Goal: Task Accomplishment & Management: Use online tool/utility

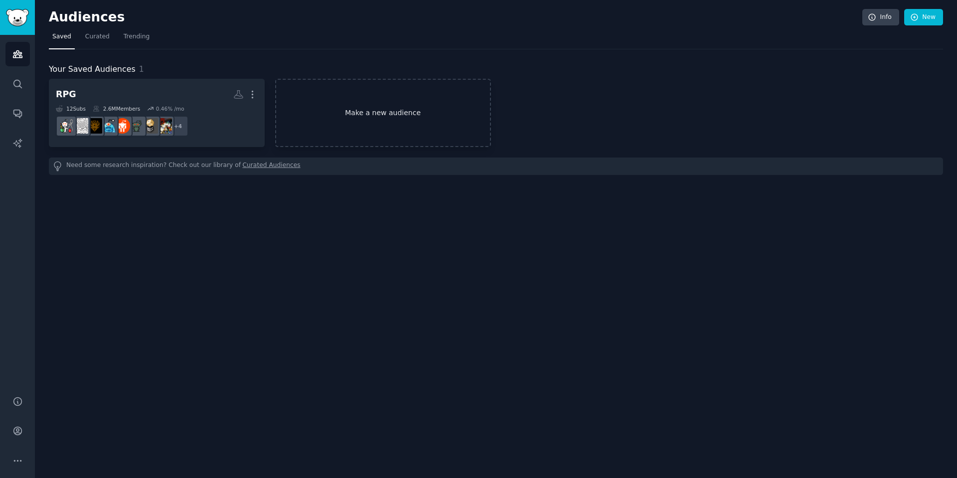
click at [396, 115] on link "Make a new audience" at bounding box center [383, 113] width 216 height 68
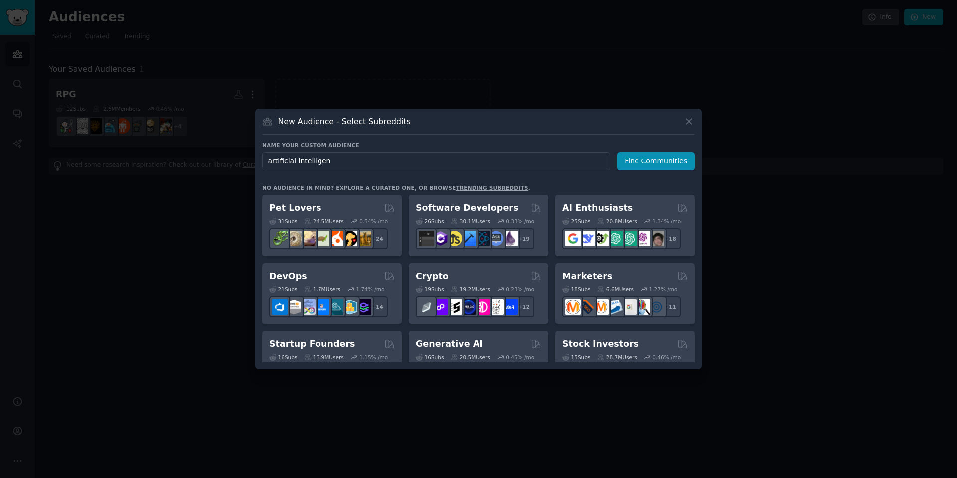
type input "artificial intelligenc"
click button "Find Communities" at bounding box center [656, 161] width 78 height 18
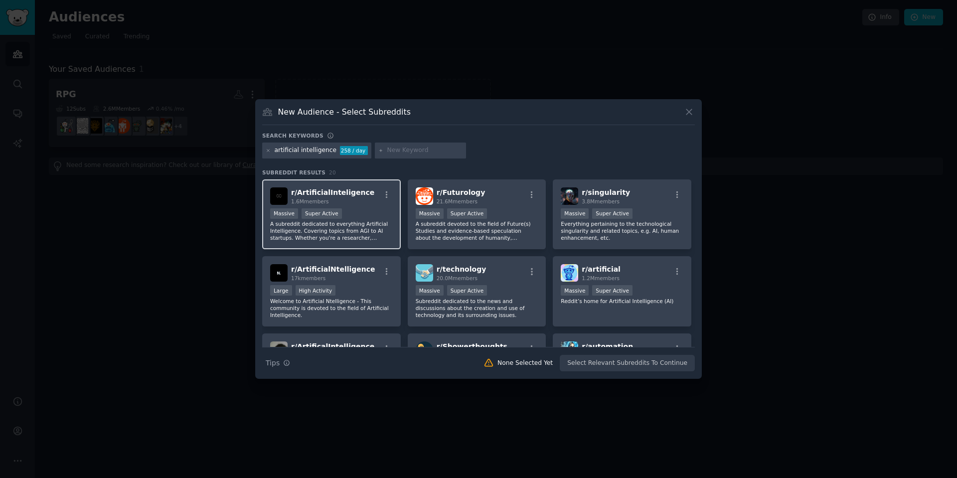
click at [364, 206] on div "r/ ArtificialInteligence 1.6M members Massive Super Active A subreddit dedicate…" at bounding box center [331, 214] width 139 height 70
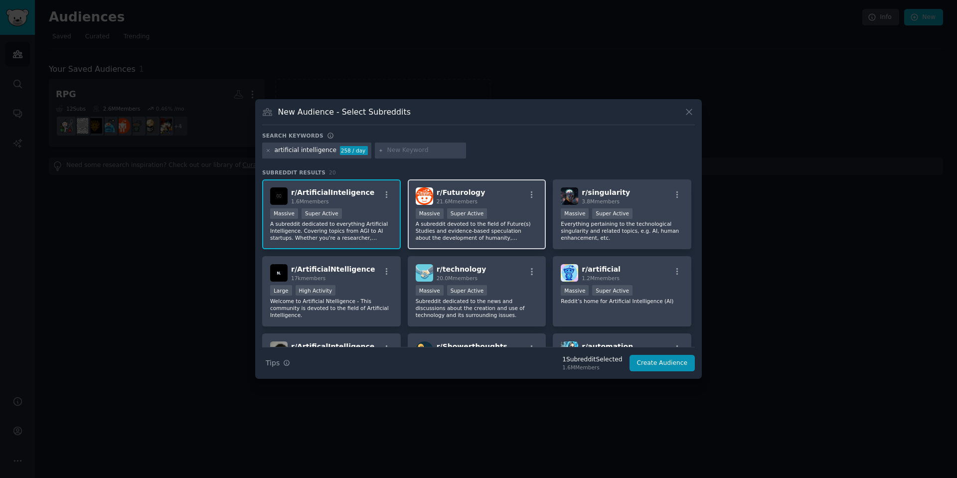
click at [519, 205] on div "r/ Futurology 21.6M members Massive Super Active A subreddit devoted to the fie…" at bounding box center [477, 214] width 139 height 70
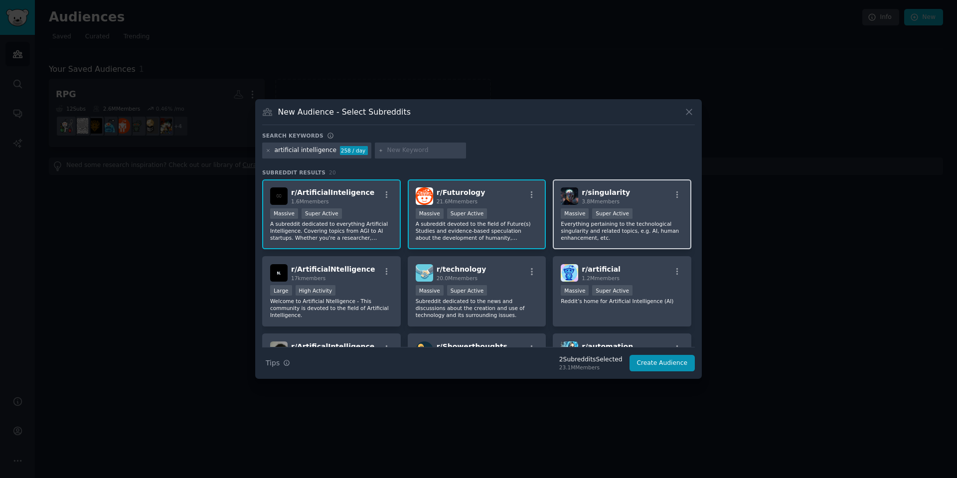
click at [600, 192] on span "r/ singularity" at bounding box center [606, 192] width 48 height 8
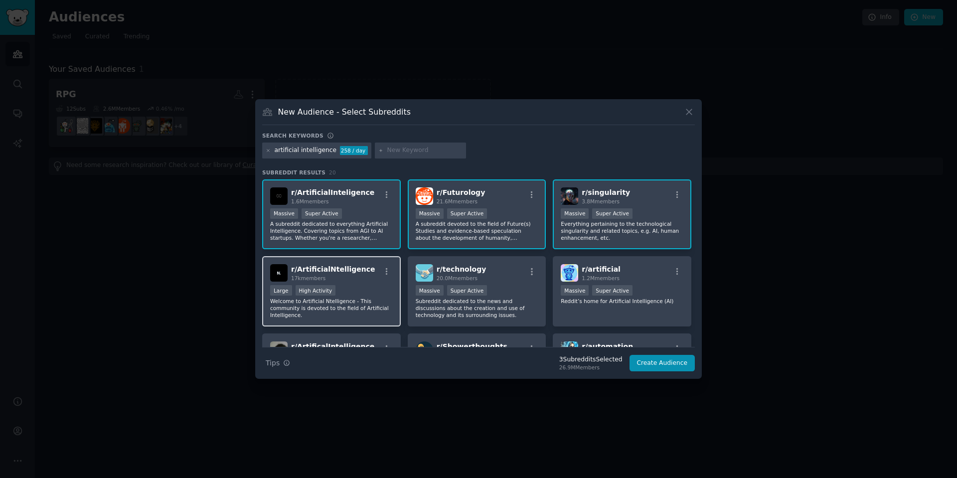
drag, startPoint x: 373, startPoint y: 277, endPoint x: 378, endPoint y: 276, distance: 5.1
click at [374, 277] on div "r/ ArtificialNtelligence 17k members" at bounding box center [331, 272] width 123 height 17
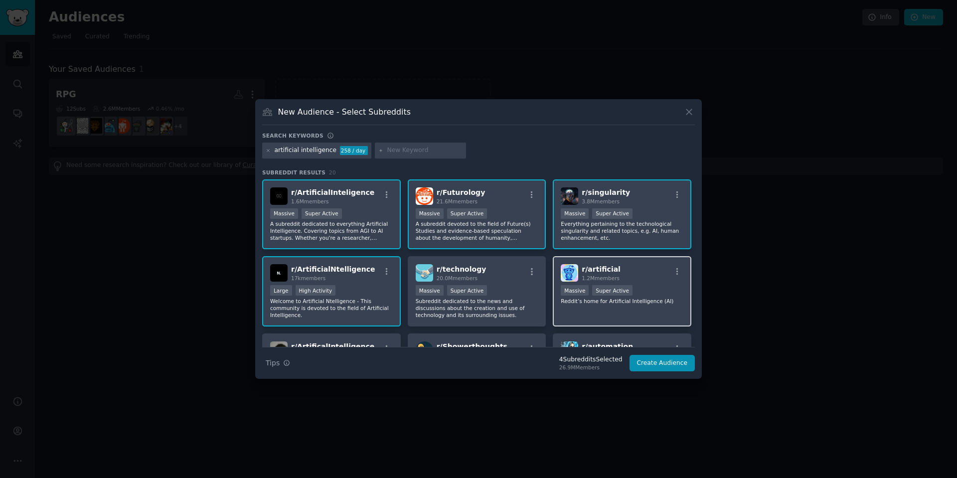
drag, startPoint x: 464, startPoint y: 272, endPoint x: 602, endPoint y: 277, distance: 138.7
click at [465, 271] on span "r/ technology" at bounding box center [462, 269] width 50 height 8
click at [617, 275] on div "r/ artificial 1.2M members" at bounding box center [622, 272] width 123 height 17
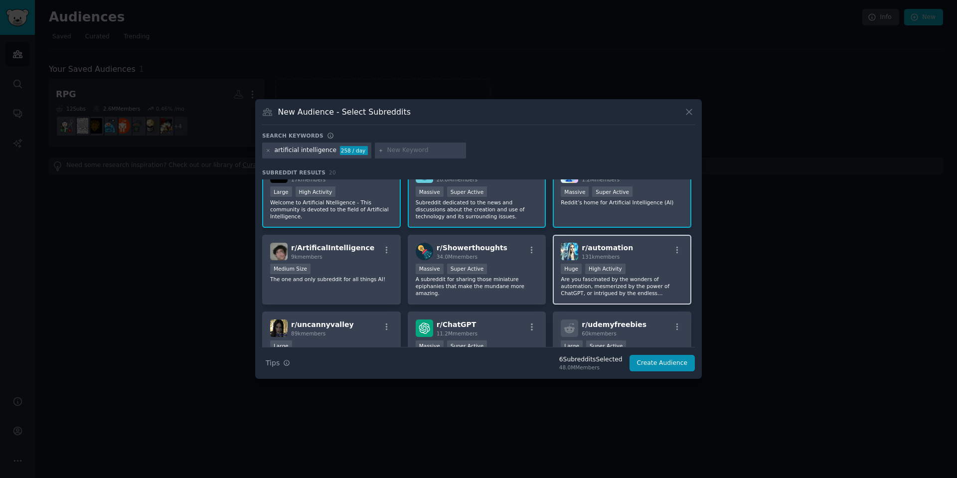
scroll to position [100, 0]
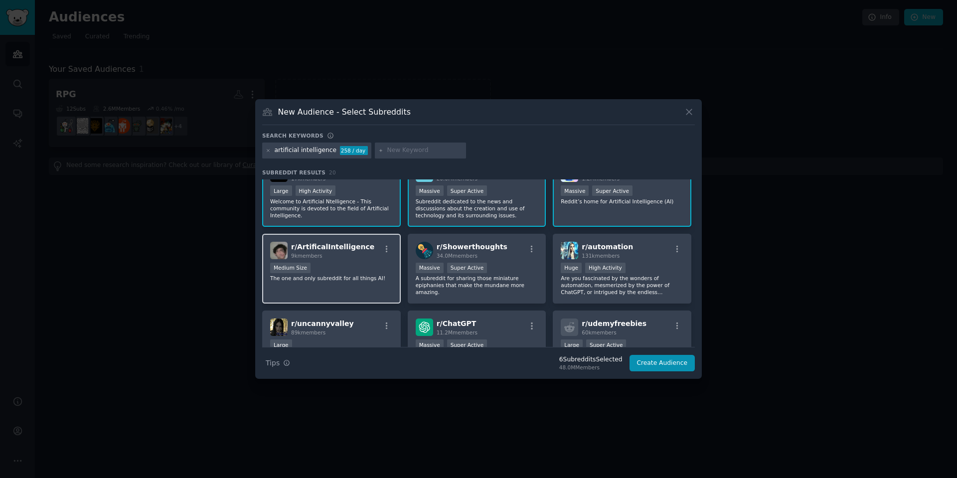
click at [362, 268] on div "Medium Size" at bounding box center [331, 269] width 123 height 12
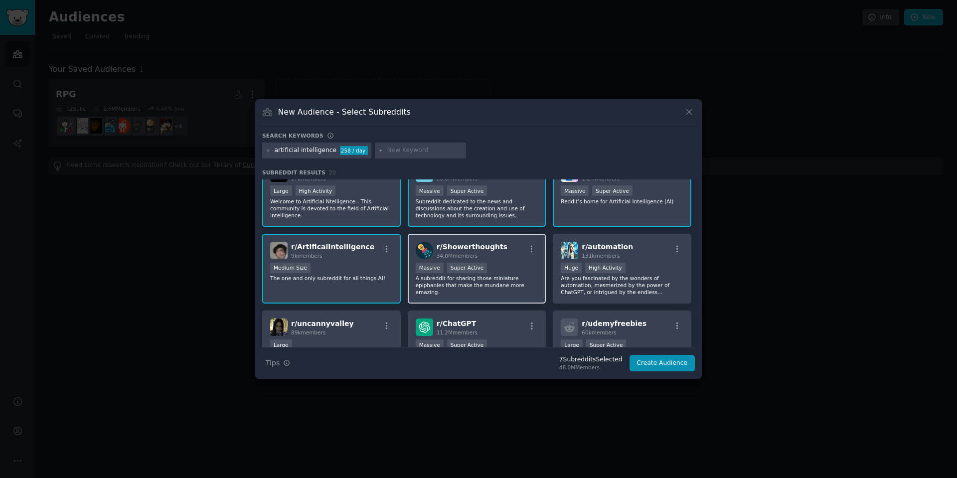
click at [495, 259] on div "r/ Showerthoughts 34.0M members 1,000,000+ members Massive Super Active A subre…" at bounding box center [477, 269] width 139 height 70
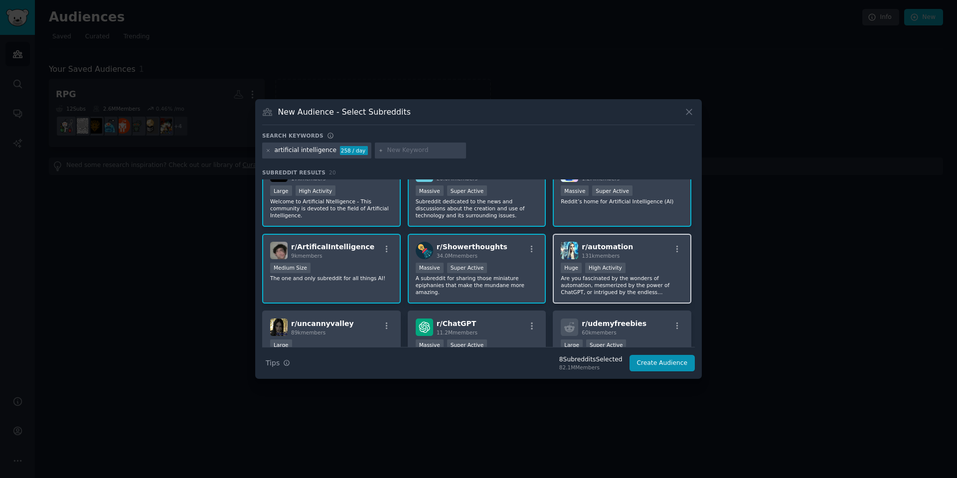
click at [635, 258] on div "r/ automation 131k members" at bounding box center [622, 250] width 123 height 17
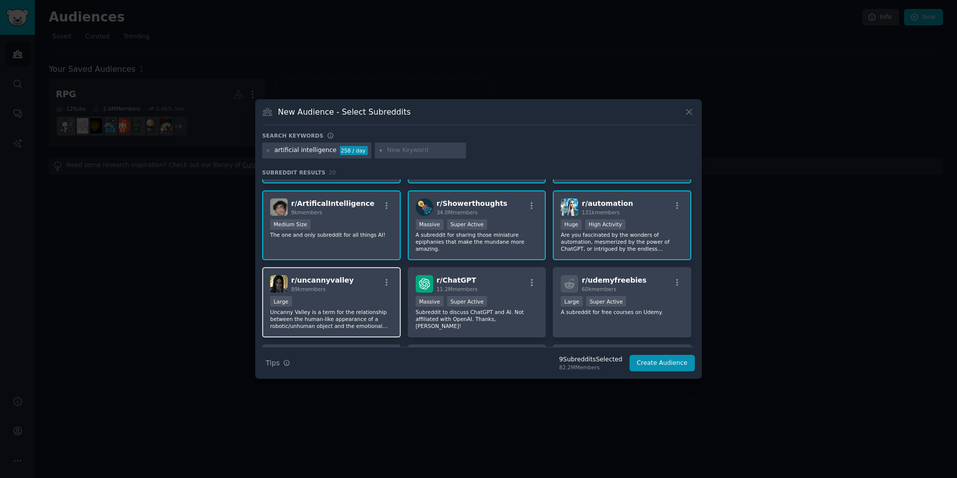
scroll to position [199, 0]
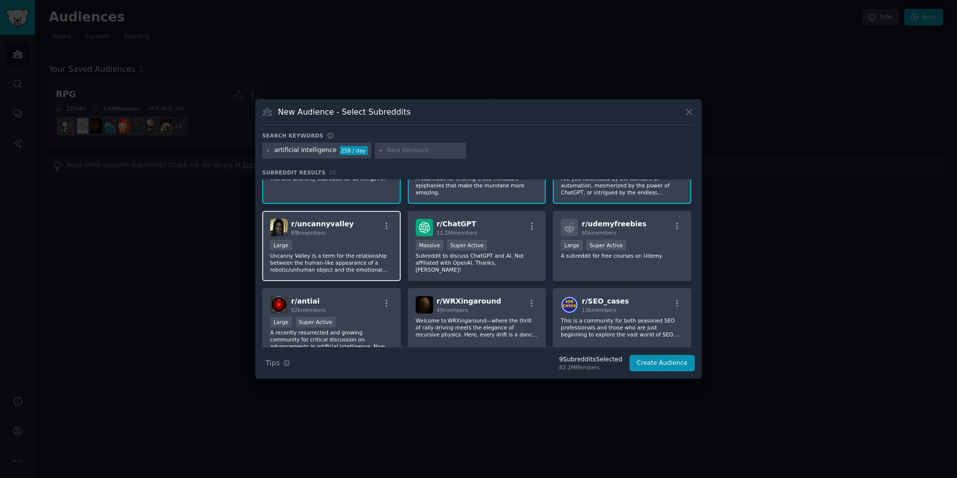
click at [370, 246] on div "Large" at bounding box center [331, 246] width 123 height 12
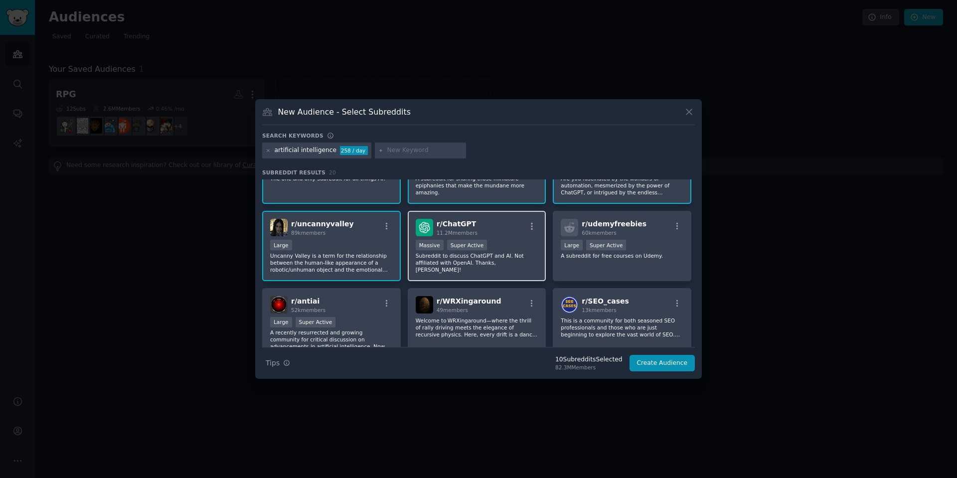
click at [528, 247] on div ">= 95th percentile for submissions / day Massive Super Active" at bounding box center [477, 246] width 123 height 12
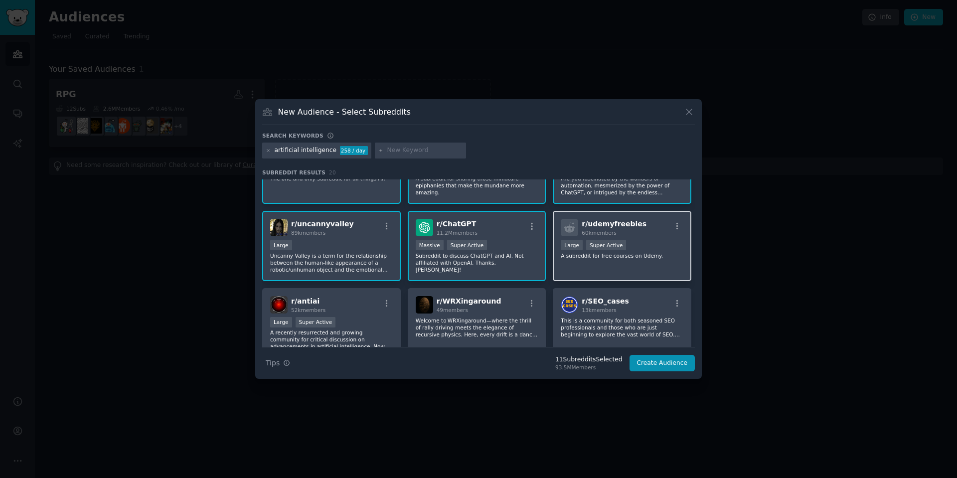
click at [639, 242] on div ">= 95th percentile for submissions / day Large Super Active" at bounding box center [622, 246] width 123 height 12
drag, startPoint x: 337, startPoint y: 310, endPoint x: 380, endPoint y: 299, distance: 44.3
click at [335, 309] on div "r/ antiai 52k members" at bounding box center [331, 304] width 123 height 17
click at [349, 308] on div "r/ antiai 52k members" at bounding box center [331, 304] width 123 height 17
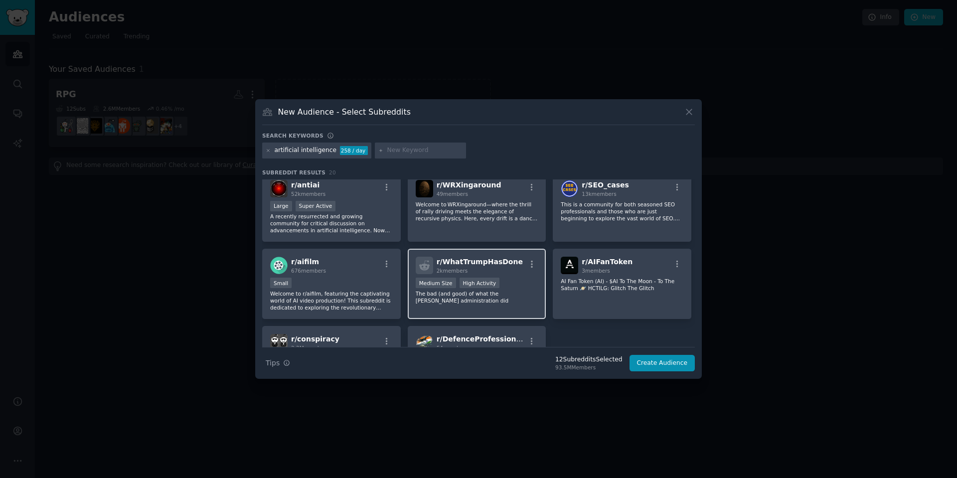
scroll to position [299, 0]
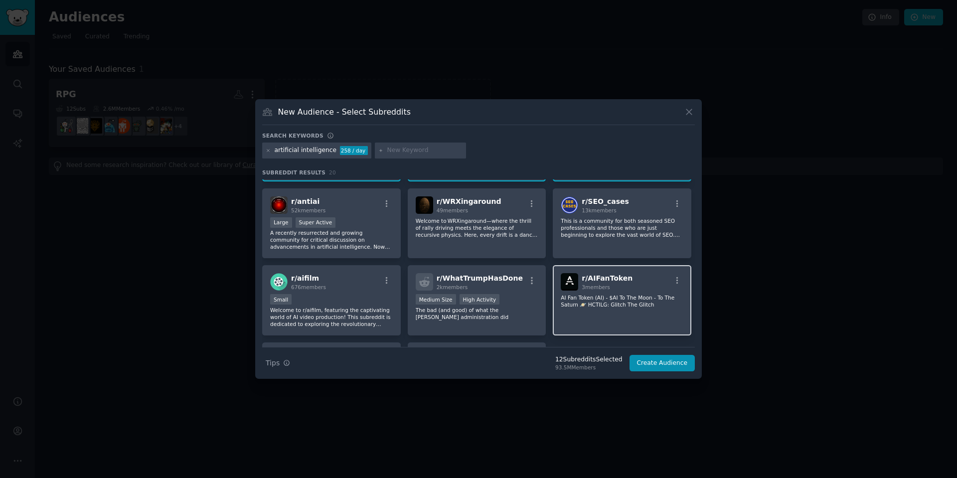
click at [619, 311] on div "r/ AIFanToken 3 members AI Fan Token (AI) - $AI To The Moon - To The Saturn 🪐 H…" at bounding box center [622, 300] width 139 height 70
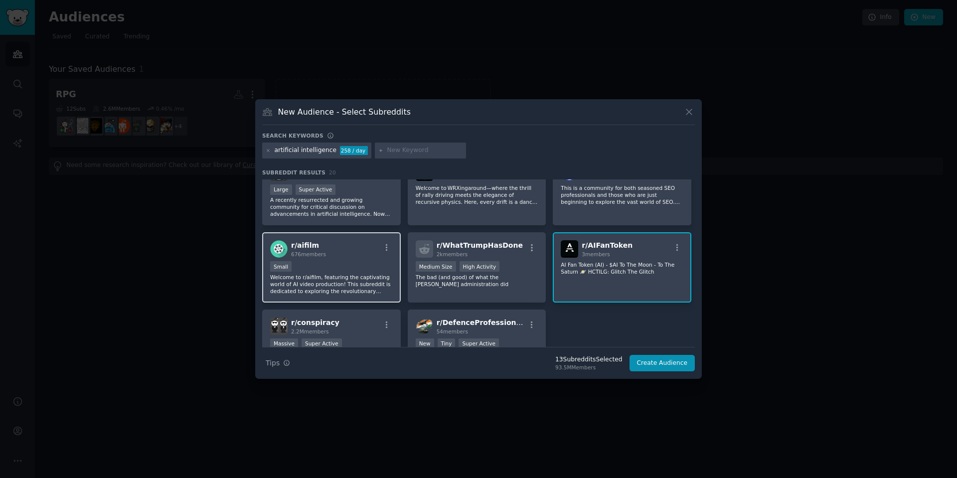
scroll to position [349, 0]
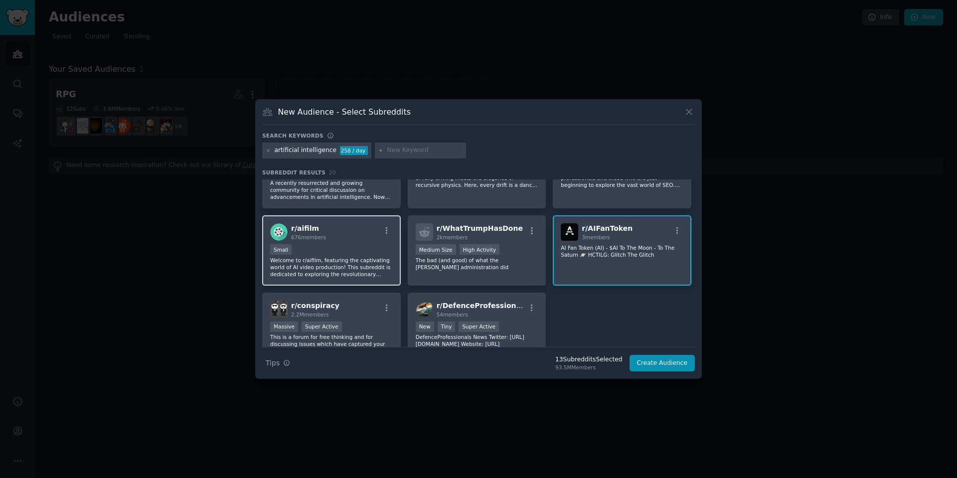
click at [344, 240] on div "r/ aifilm 676 members" at bounding box center [331, 231] width 123 height 17
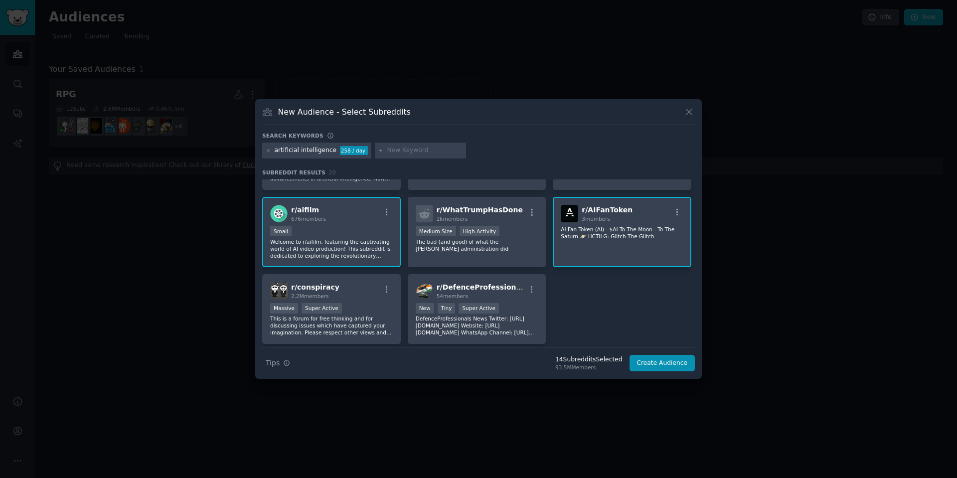
scroll to position [399, 0]
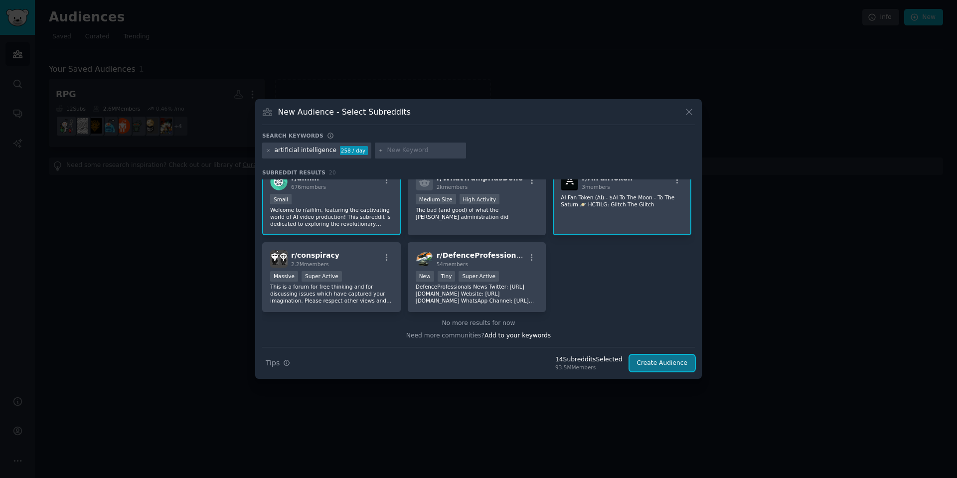
click at [677, 366] on button "Create Audience" at bounding box center [663, 363] width 66 height 17
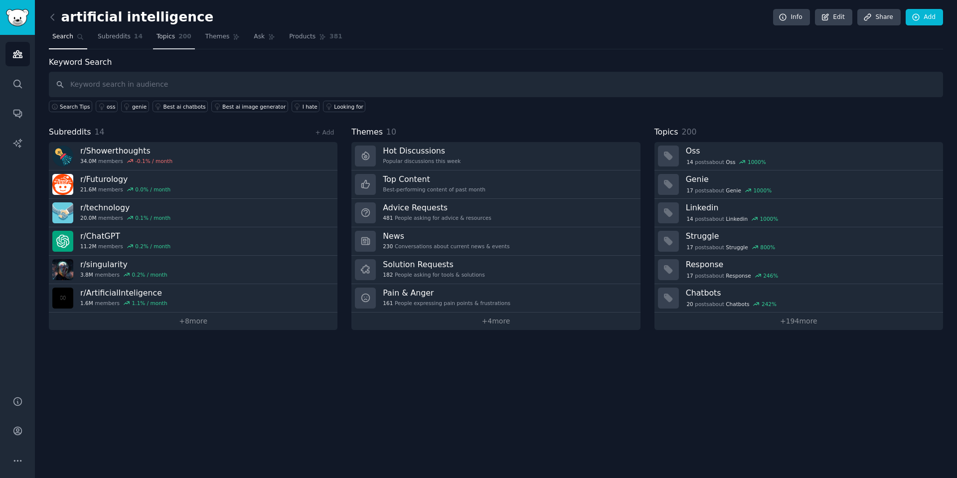
click at [167, 38] on link "Topics 200" at bounding box center [174, 39] width 42 height 20
